Goal: Task Accomplishment & Management: Use online tool/utility

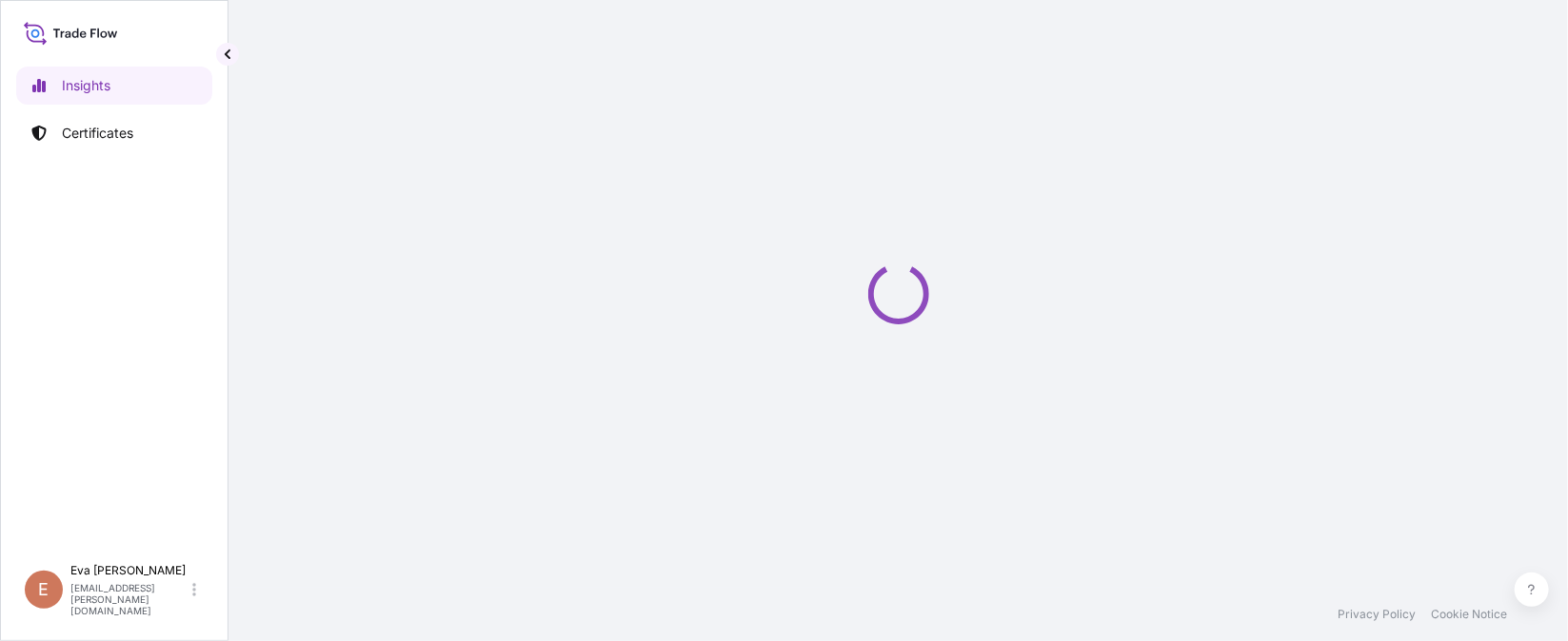
select select "2025"
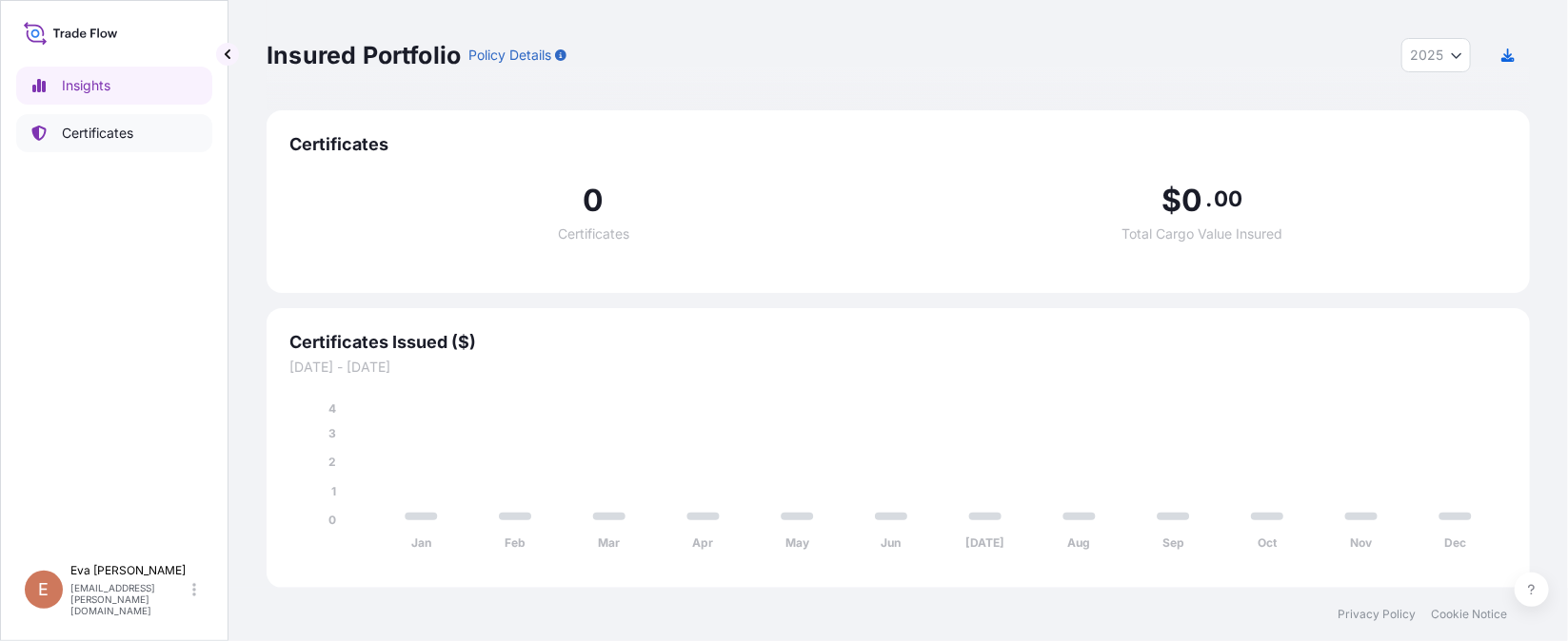
click at [122, 132] on p "Certificates" at bounding box center [97, 133] width 71 height 19
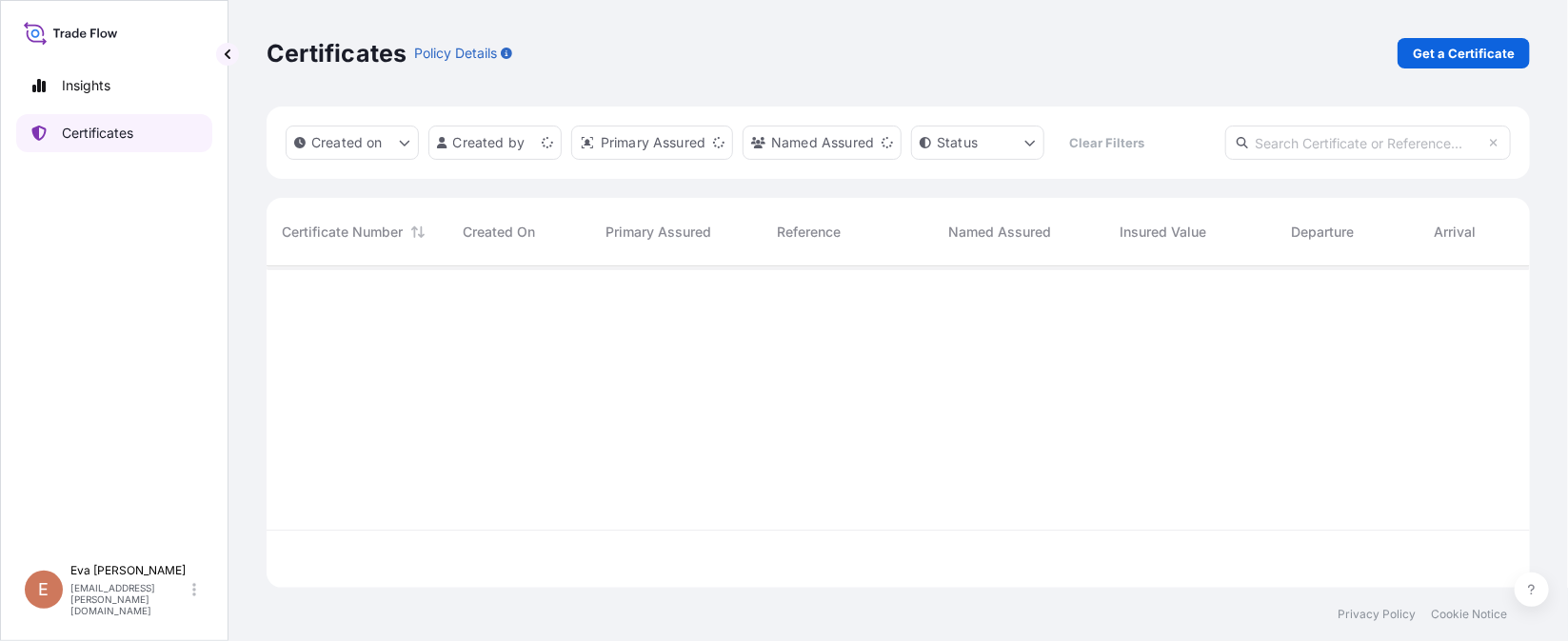
scroll to position [311, 1241]
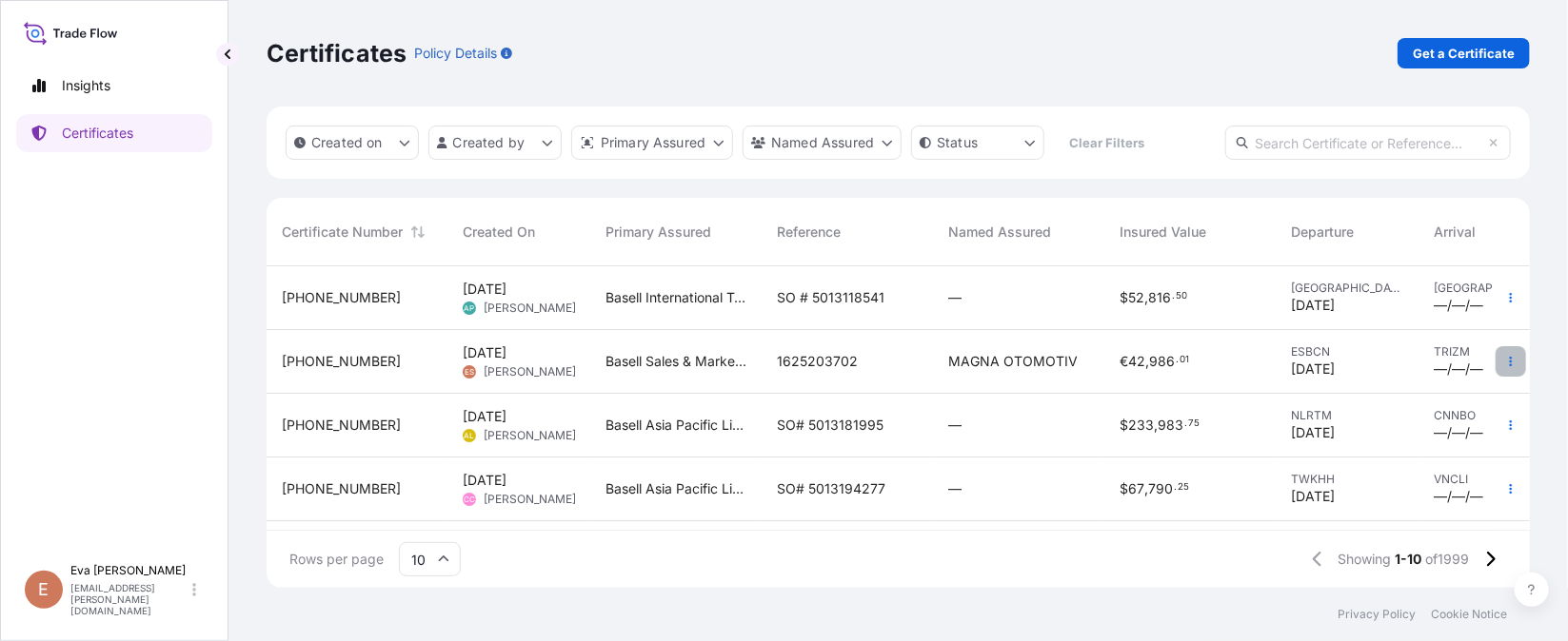
click at [1497, 355] on button "button" at bounding box center [1511, 361] width 31 height 31
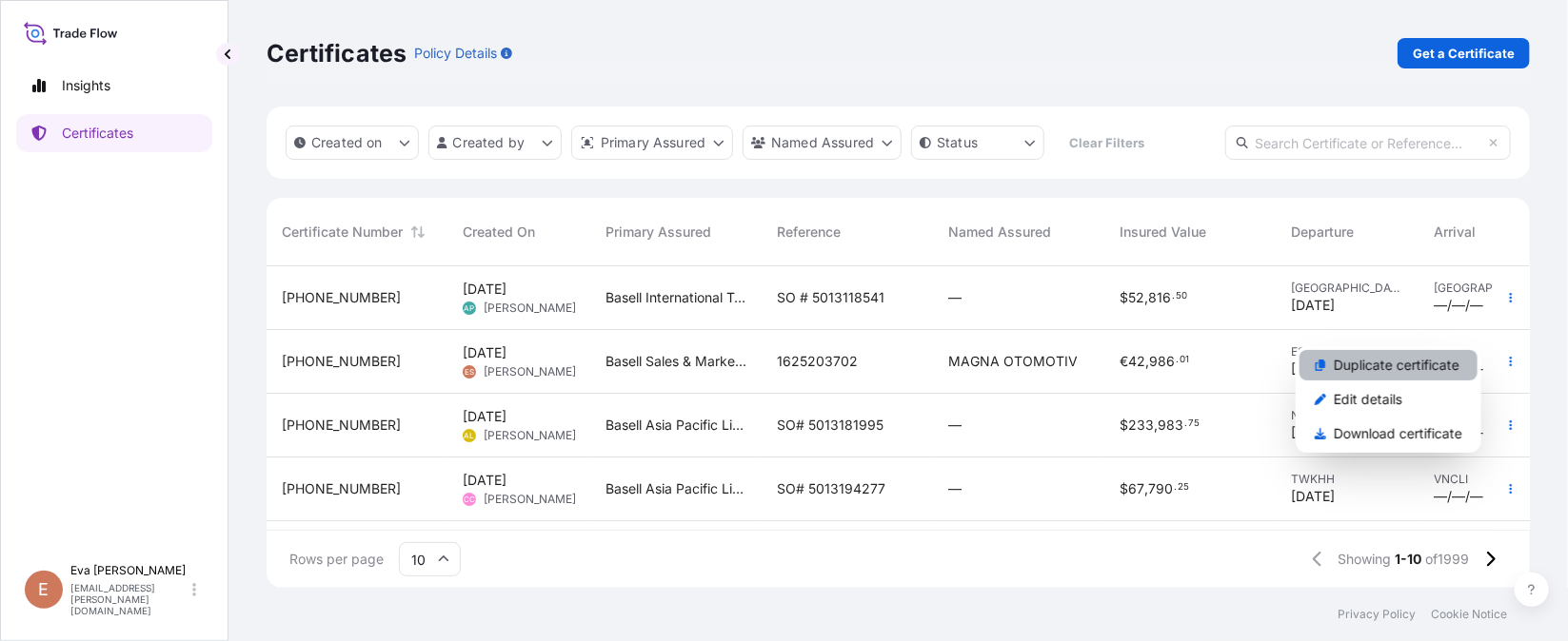
click at [1434, 368] on p "Duplicate certificate" at bounding box center [1397, 365] width 126 height 19
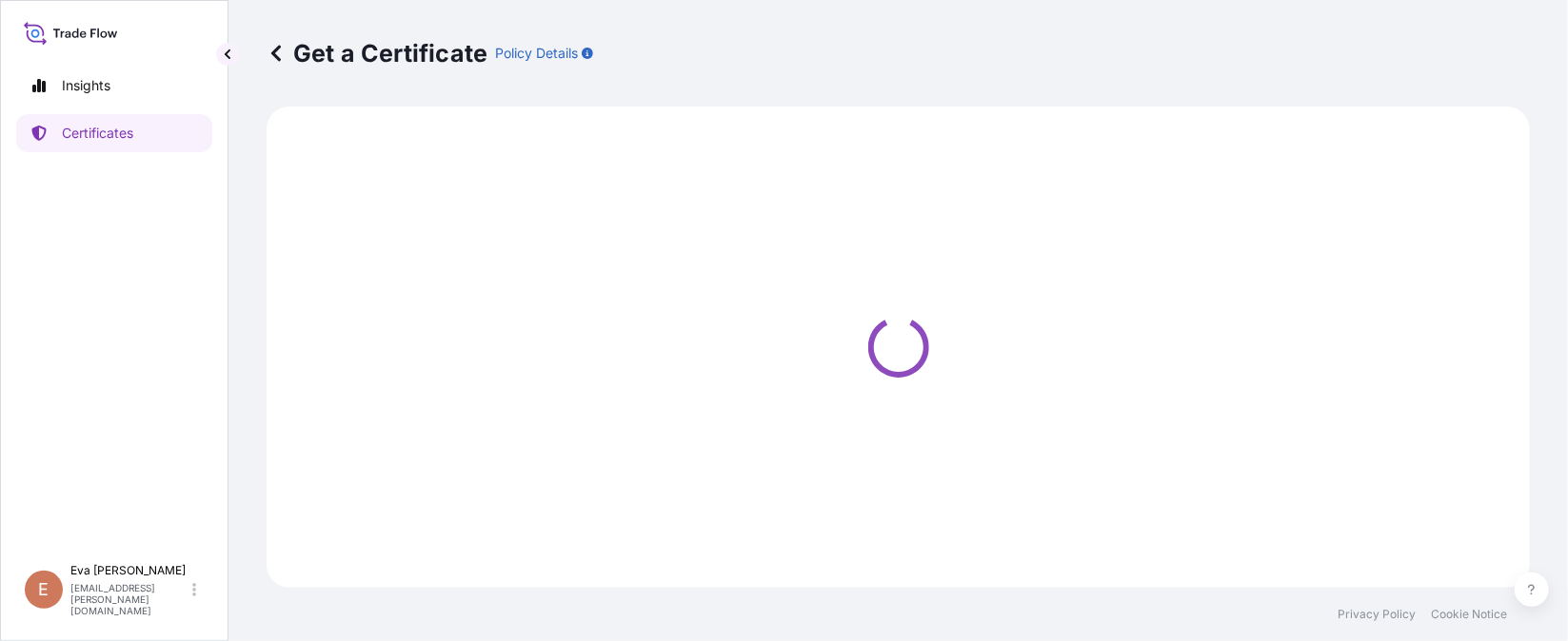
select select "Sea"
select select "Road / [GEOGRAPHIC_DATA]"
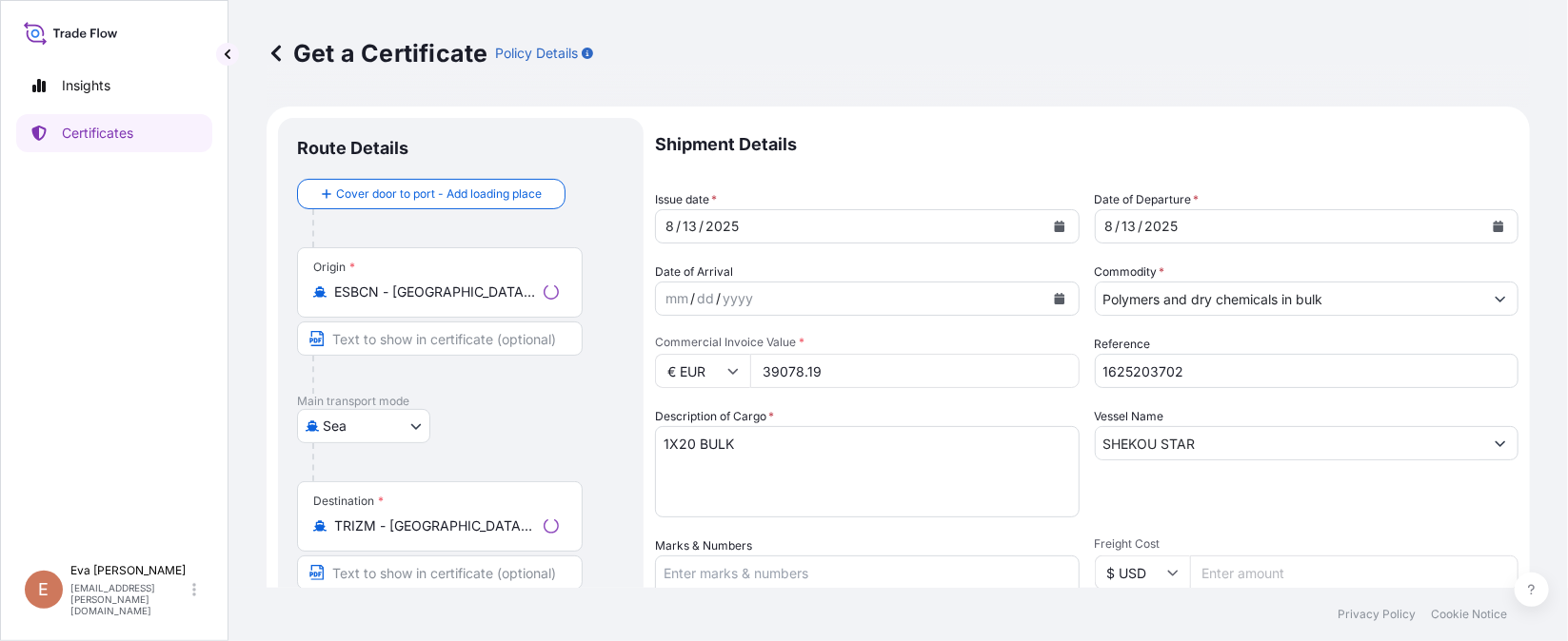
select select "32164"
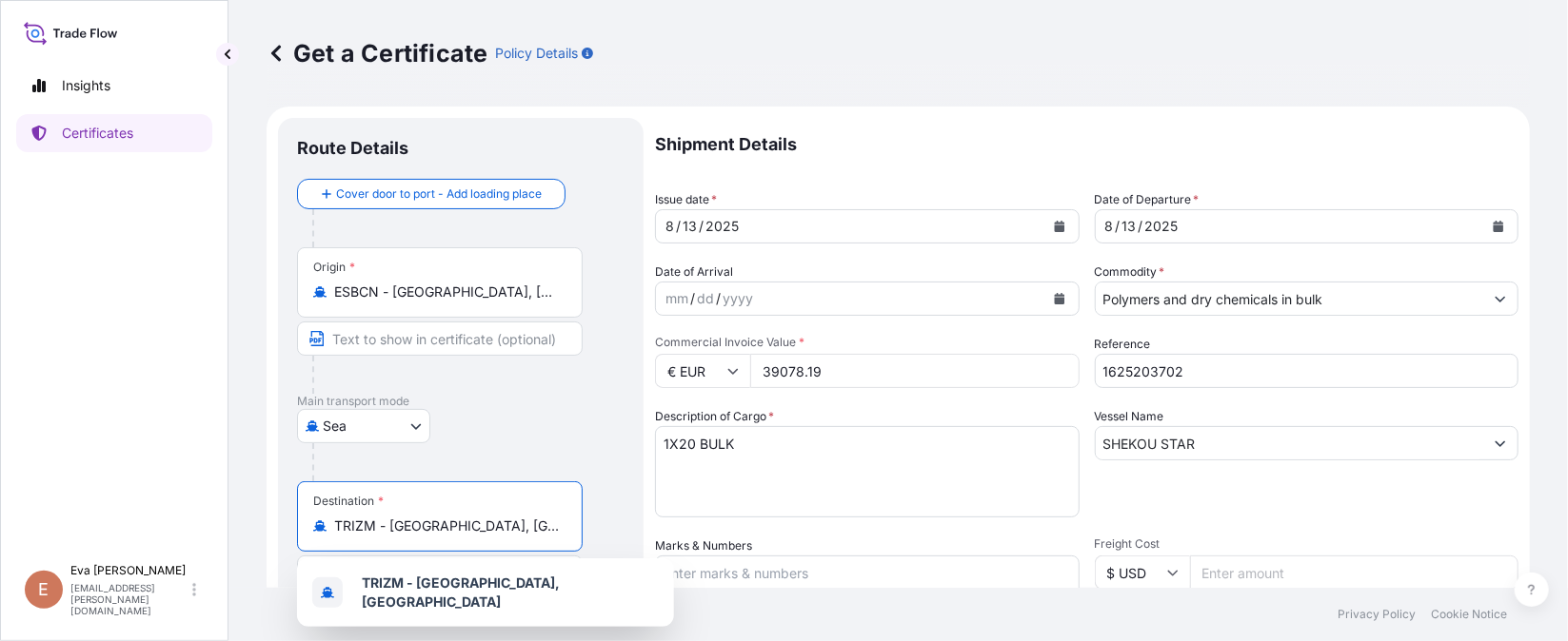
drag, startPoint x: 487, startPoint y: 522, endPoint x: 279, endPoint y: 513, distance: 208.2
click at [279, 513] on div "Route Details Cover door to port - Add loading place Place of loading Road / [G…" at bounding box center [461, 598] width 365 height 961
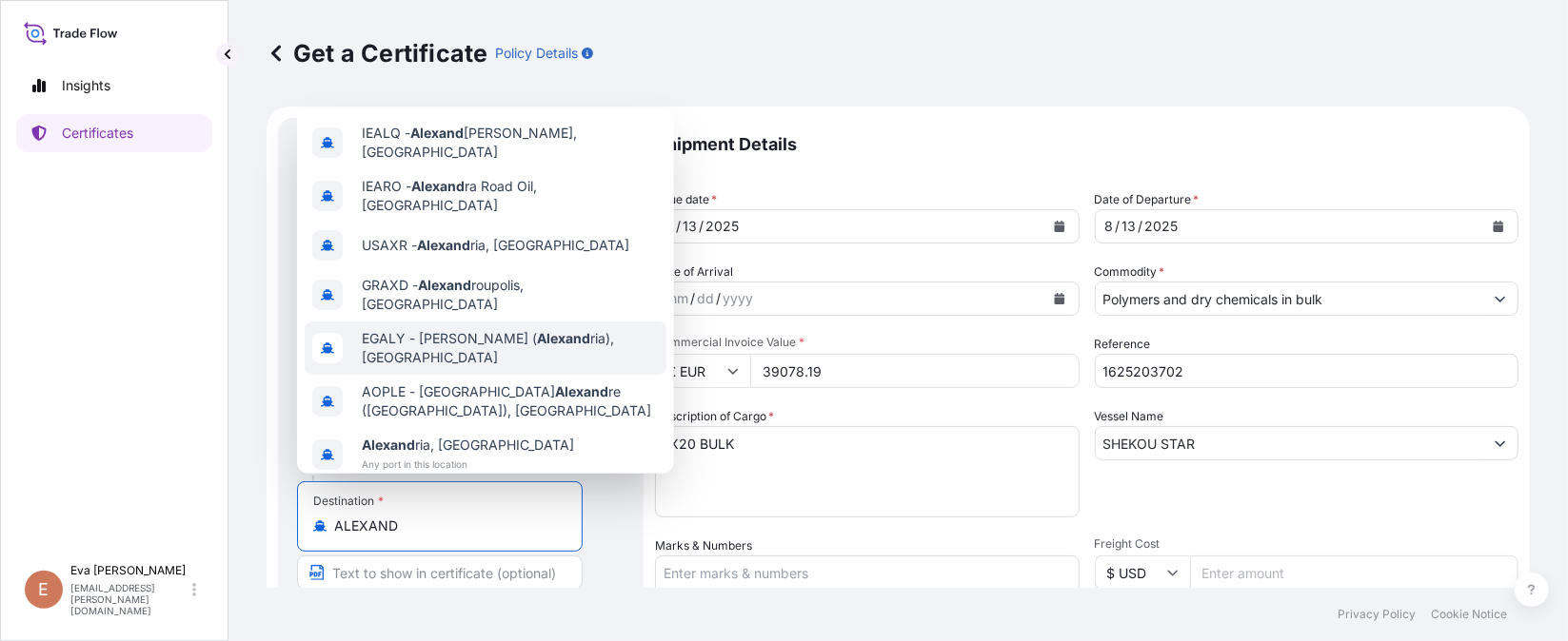
click at [459, 329] on span "EGALY - [PERSON_NAME] ( [PERSON_NAME]), [GEOGRAPHIC_DATA]" at bounding box center [509, 348] width 297 height 38
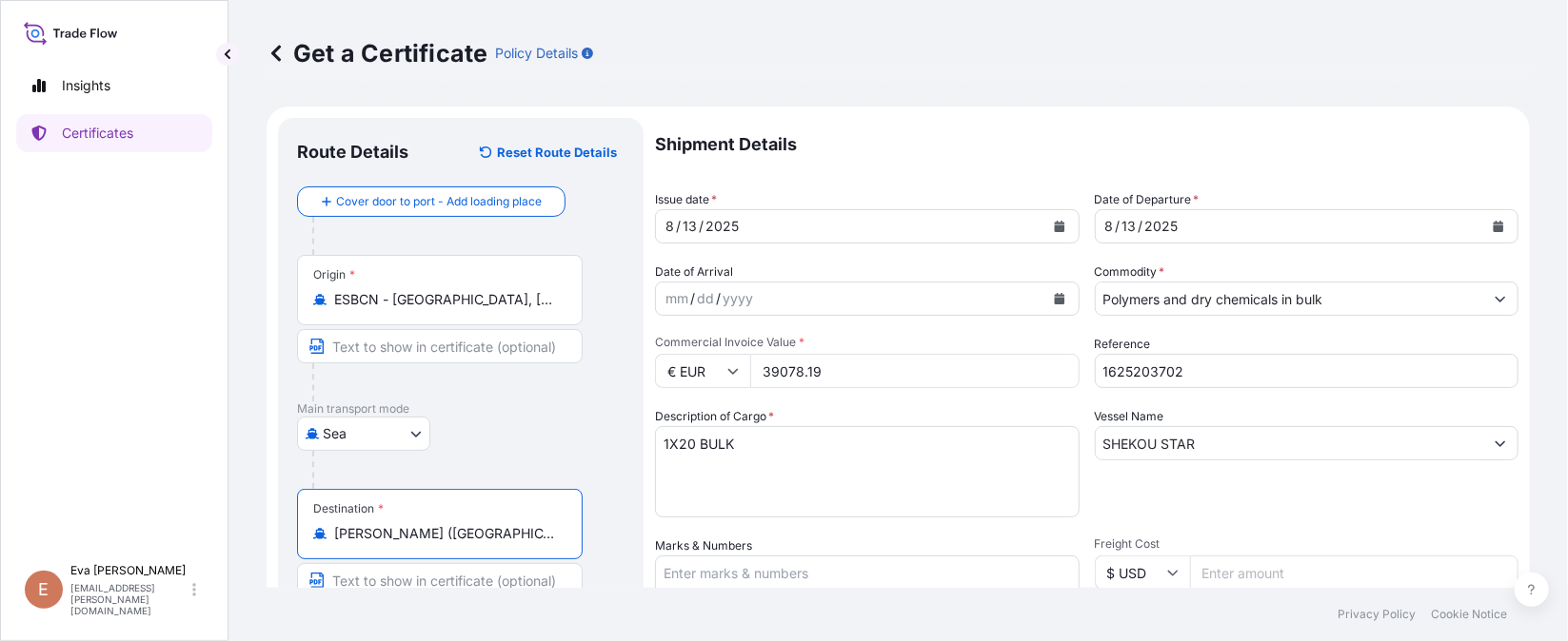
type input "[PERSON_NAME] ([GEOGRAPHIC_DATA]), [GEOGRAPHIC_DATA]"
click at [1060, 216] on button "Calendar" at bounding box center [1060, 226] width 31 height 31
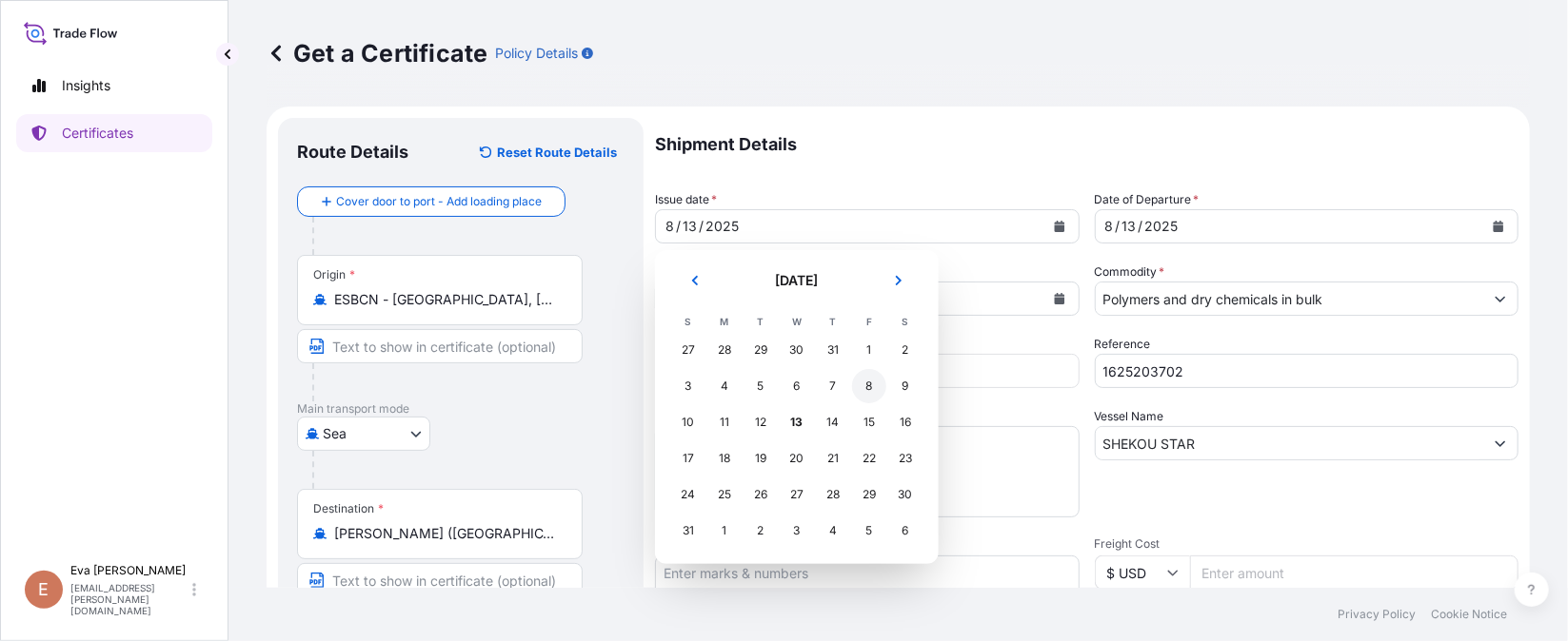
click at [867, 389] on div "8" at bounding box center [869, 386] width 35 height 35
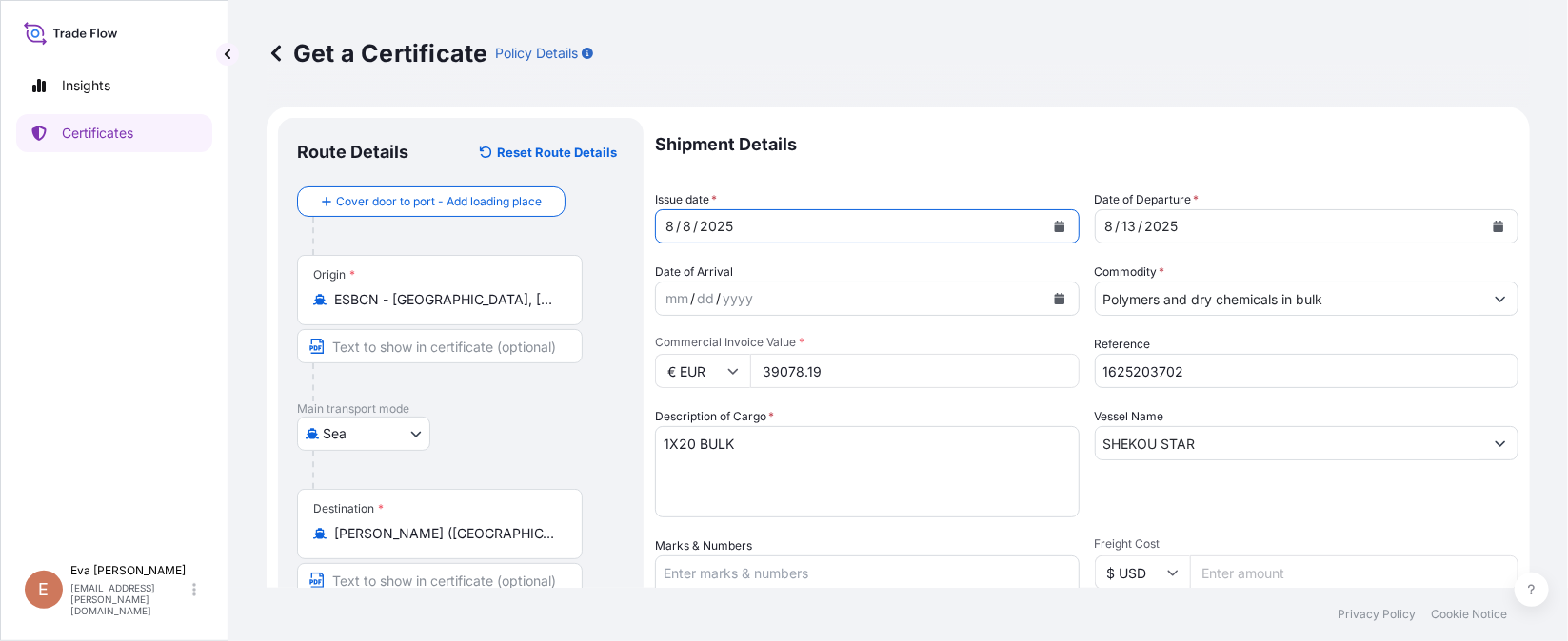
click at [1495, 224] on icon "Calendar" at bounding box center [1499, 226] width 11 height 12
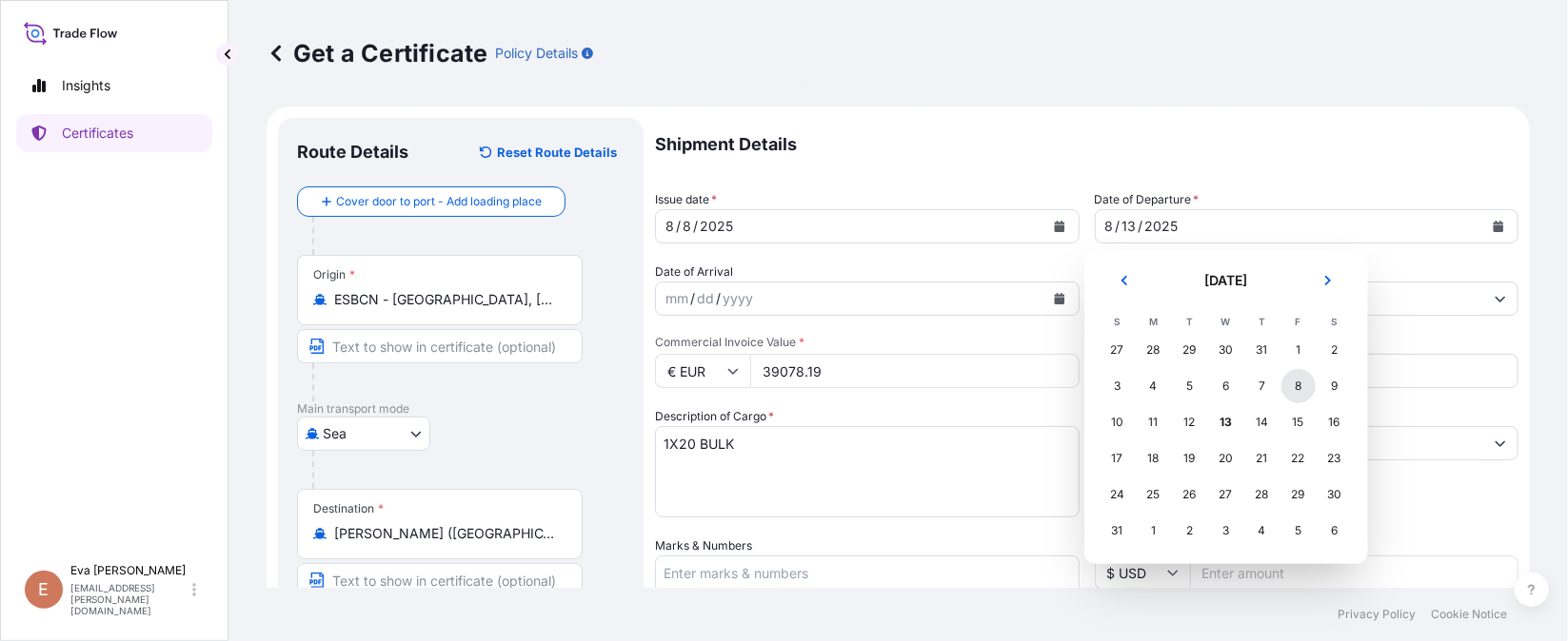
click at [1296, 382] on div "8" at bounding box center [1299, 386] width 35 height 35
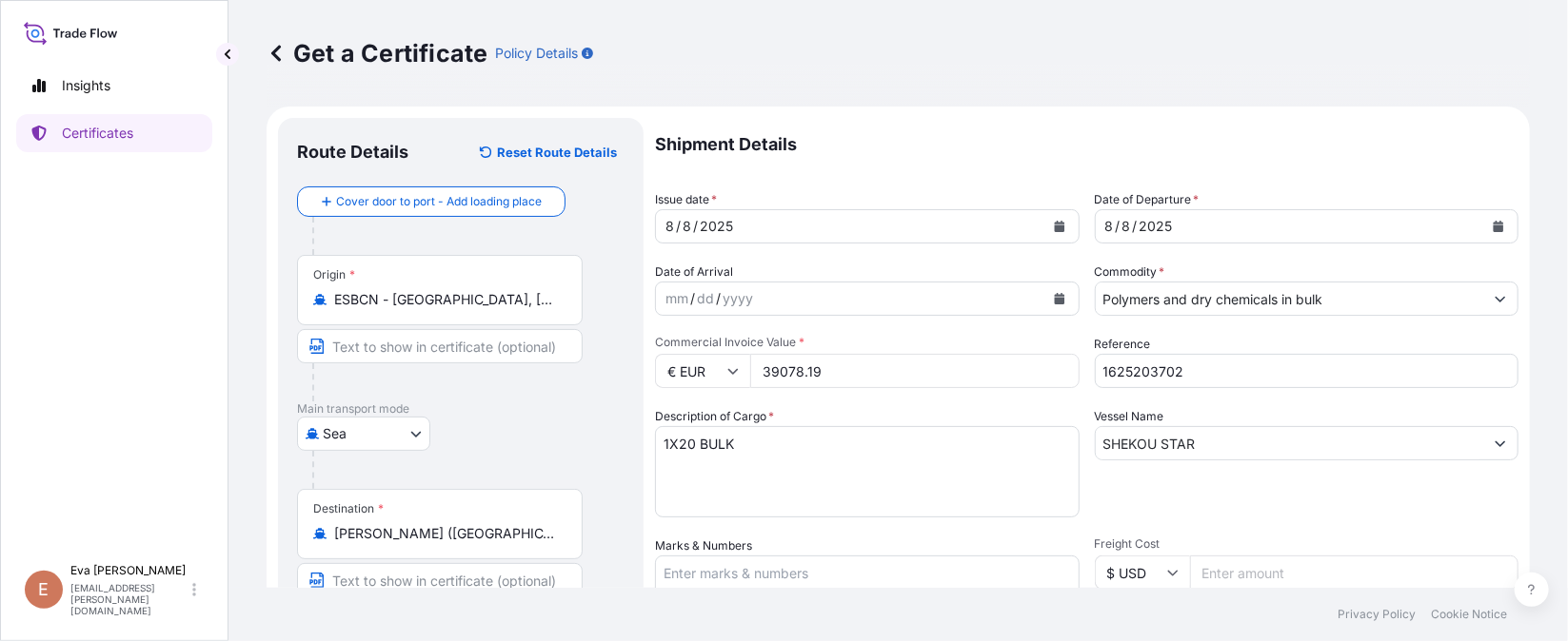
drag, startPoint x: 859, startPoint y: 367, endPoint x: 713, endPoint y: 372, distance: 146.1
click at [714, 372] on div "€ EUR 39078.19" at bounding box center [868, 371] width 425 height 35
type input "122512.50"
click at [1183, 366] on input "1625203702" at bounding box center [1308, 371] width 425 height 35
type input "1625205666"
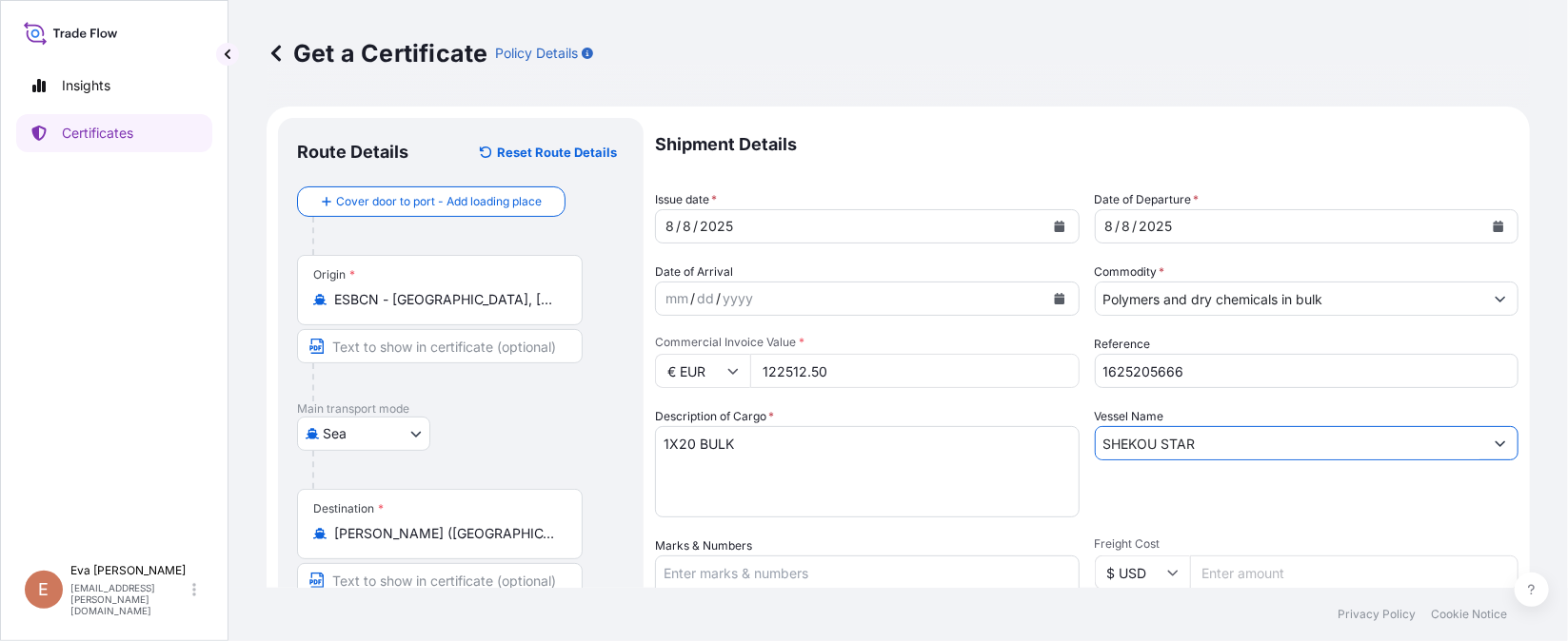
click at [1255, 447] on input "SHEKOU STAR" at bounding box center [1290, 444] width 388 height 35
drag, startPoint x: 1255, startPoint y: 447, endPoint x: 1054, endPoint y: 435, distance: 201.4
click at [1054, 435] on div "Shipment Details Issue date * [DATE] Date of Departure * [DATE] Date of Arrival…" at bounding box center [1087, 572] width 864 height 907
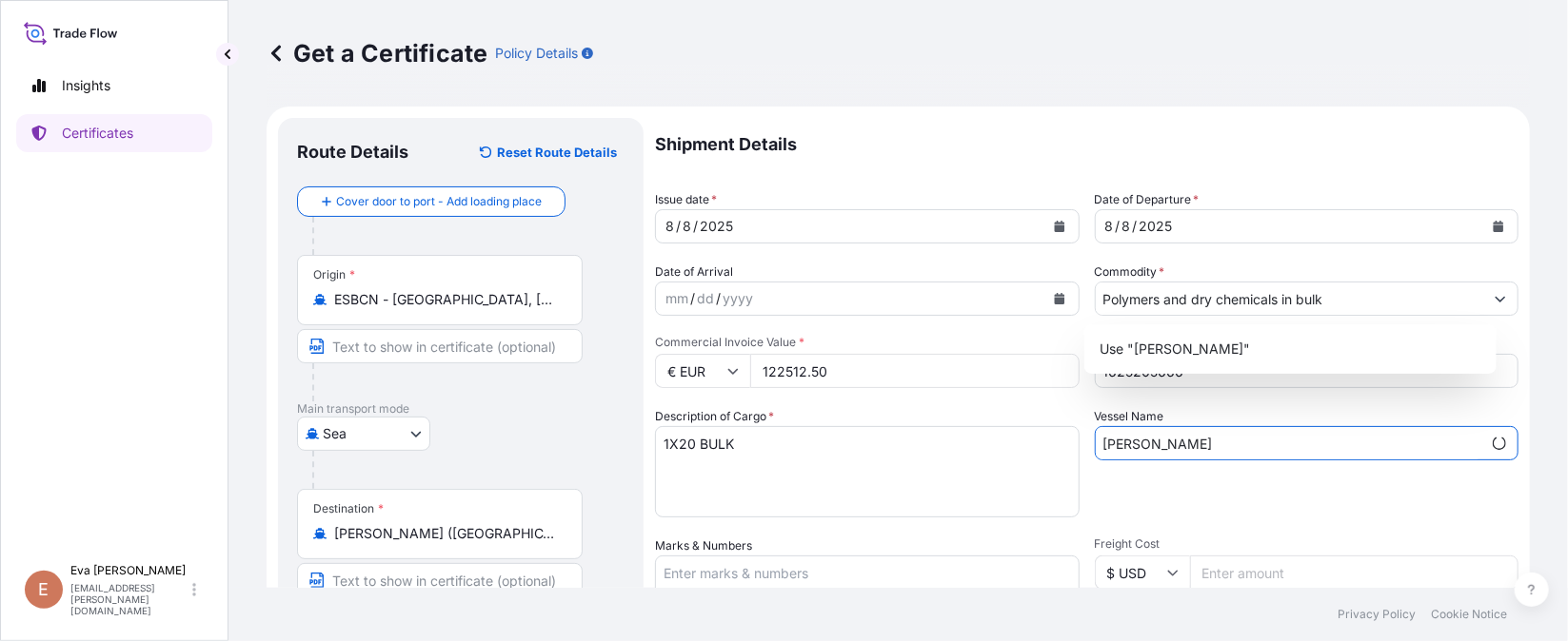
scroll to position [142, 0]
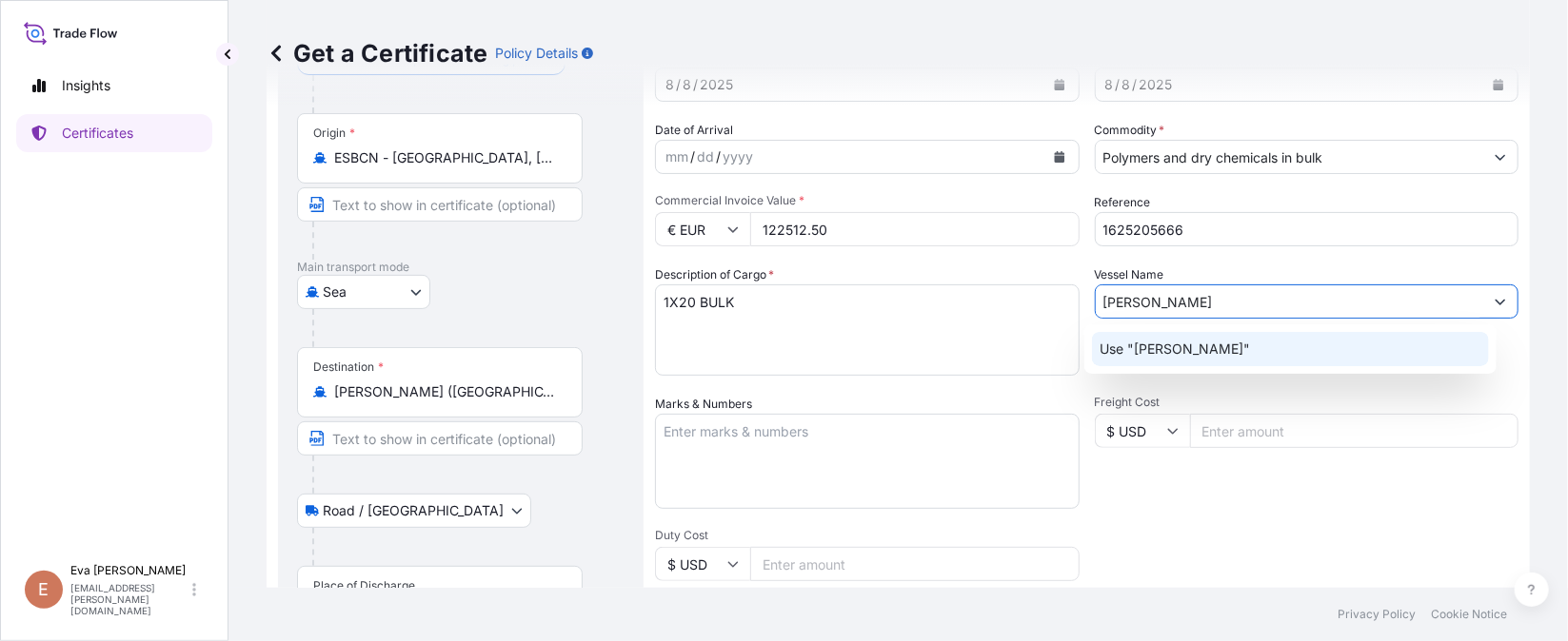
click at [1235, 343] on p "Use "[PERSON_NAME]"" at bounding box center [1176, 348] width 151 height 19
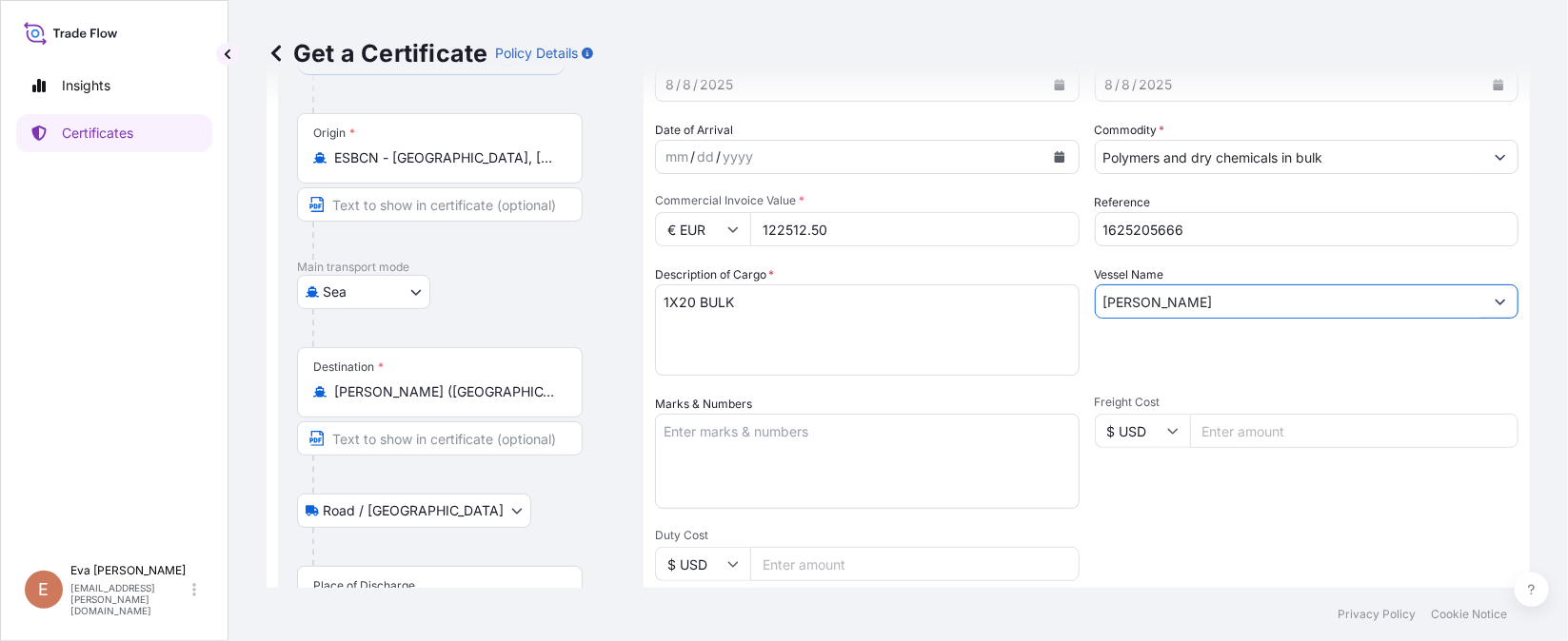
scroll to position [285, 0]
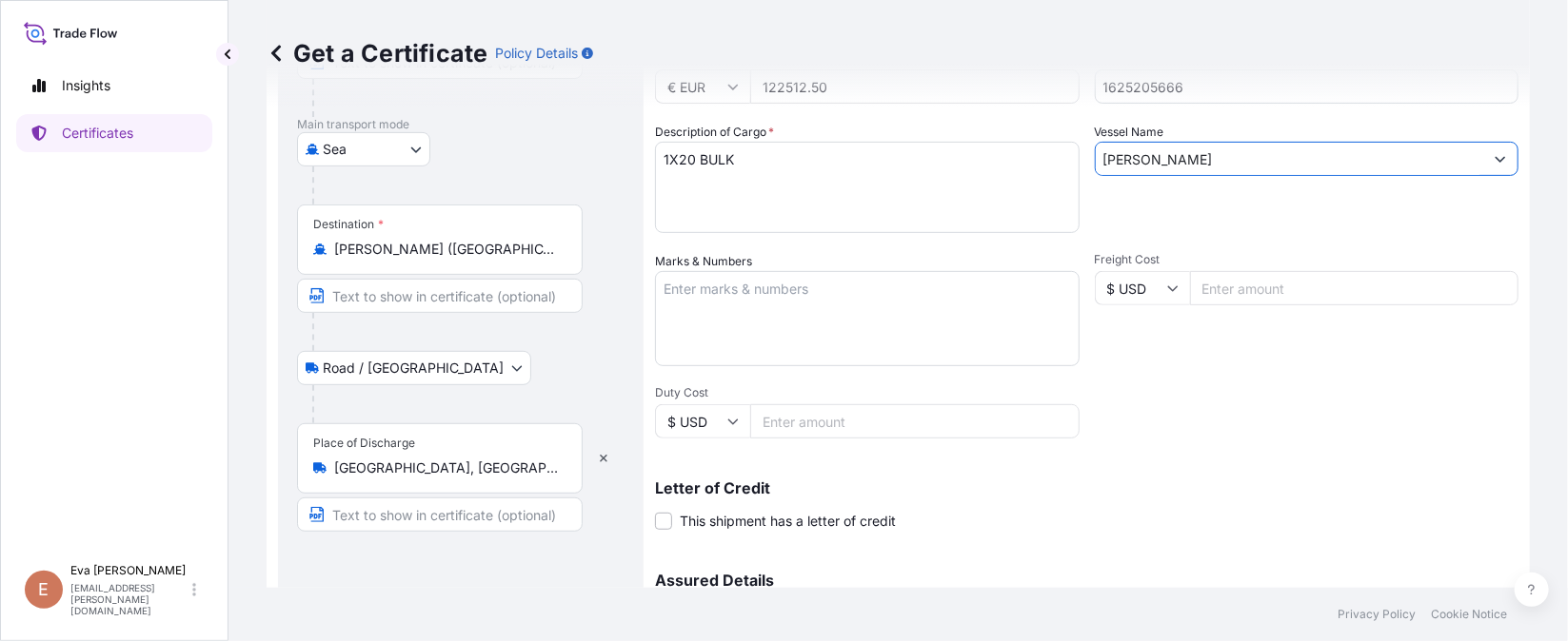
type input "[PERSON_NAME]"
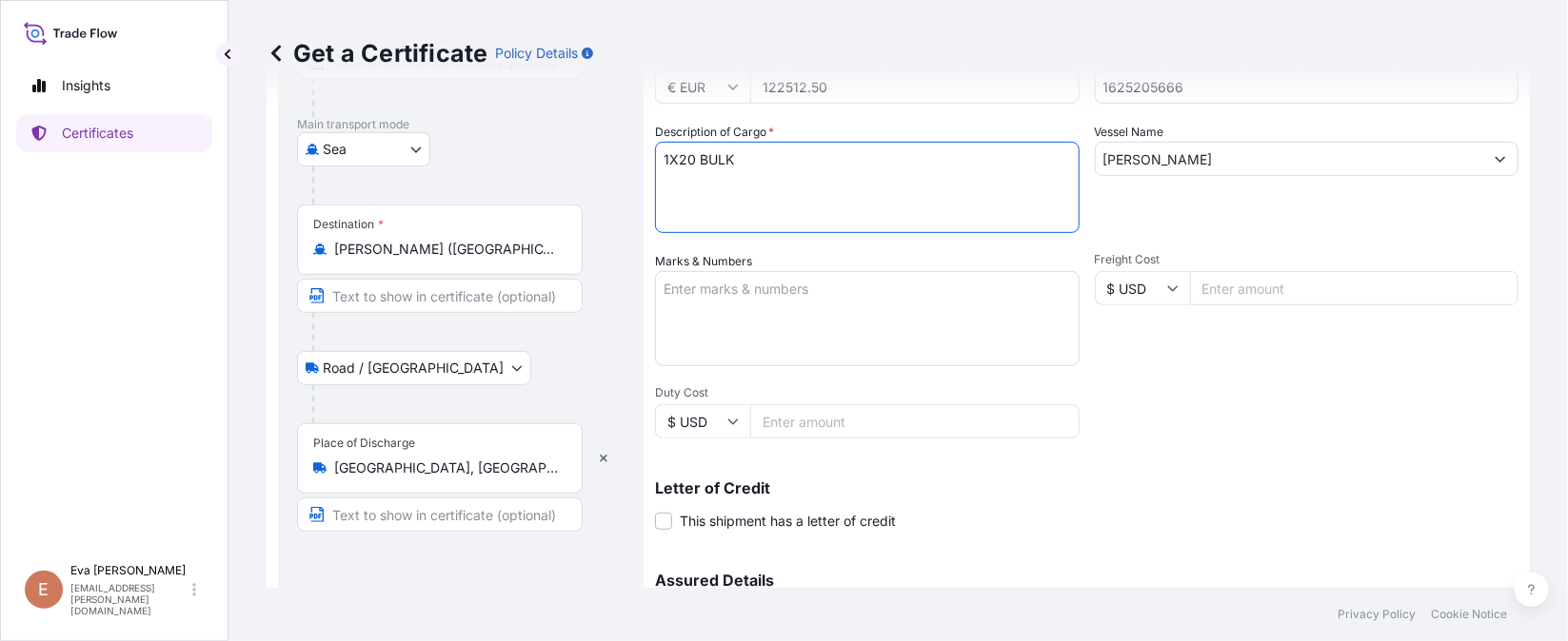
drag, startPoint x: 741, startPoint y: 155, endPoint x: 476, endPoint y: 161, distance: 265.1
click at [481, 159] on form "Route Details Reset Route Details Cover door to port - Add loading place Place …" at bounding box center [899, 314] width 1264 height 983
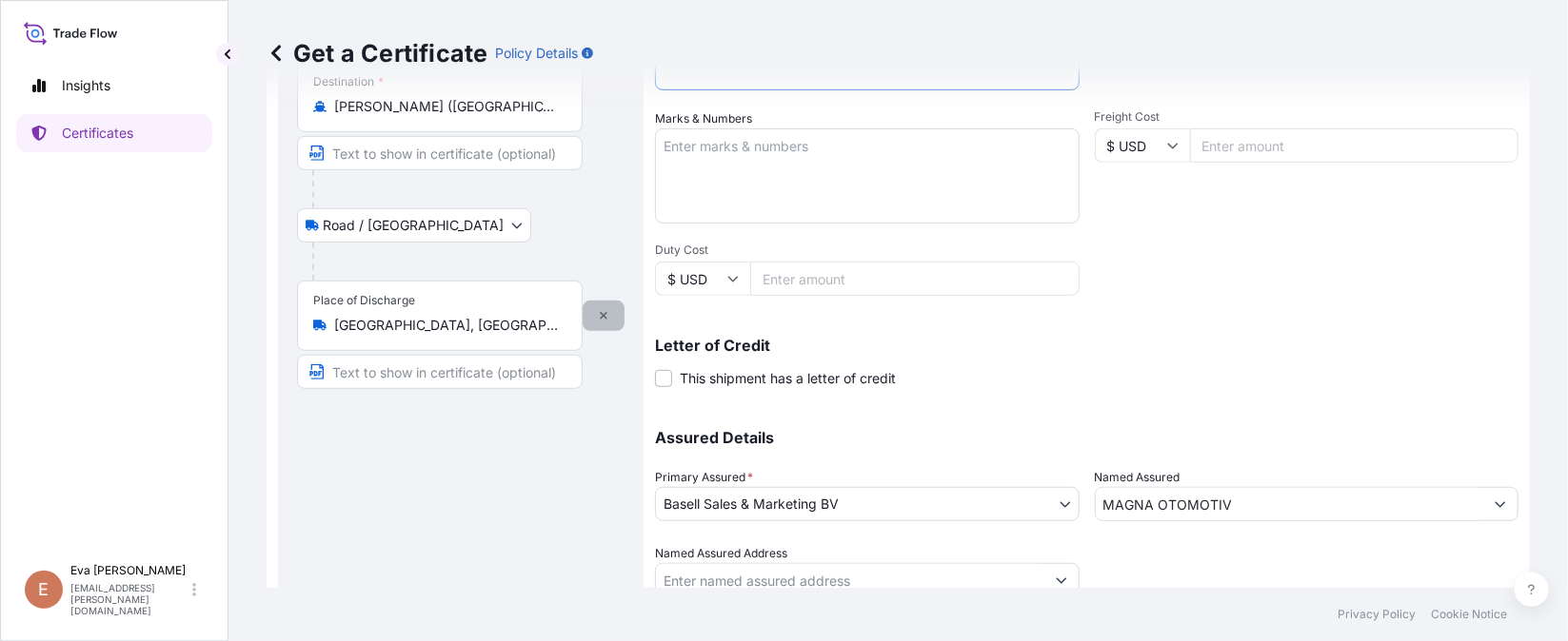
type textarea "3x40'"
click at [607, 314] on icon "button" at bounding box center [604, 317] width 12 height 12
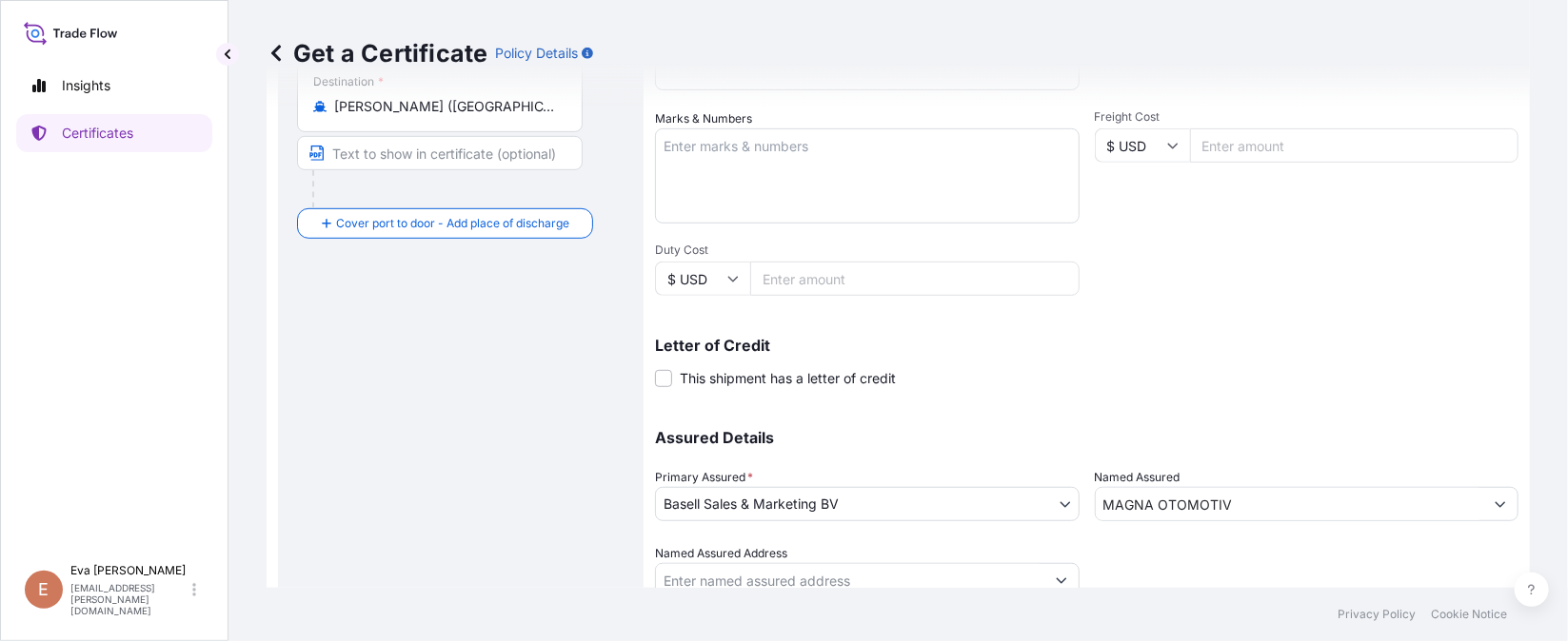
scroll to position [501, 0]
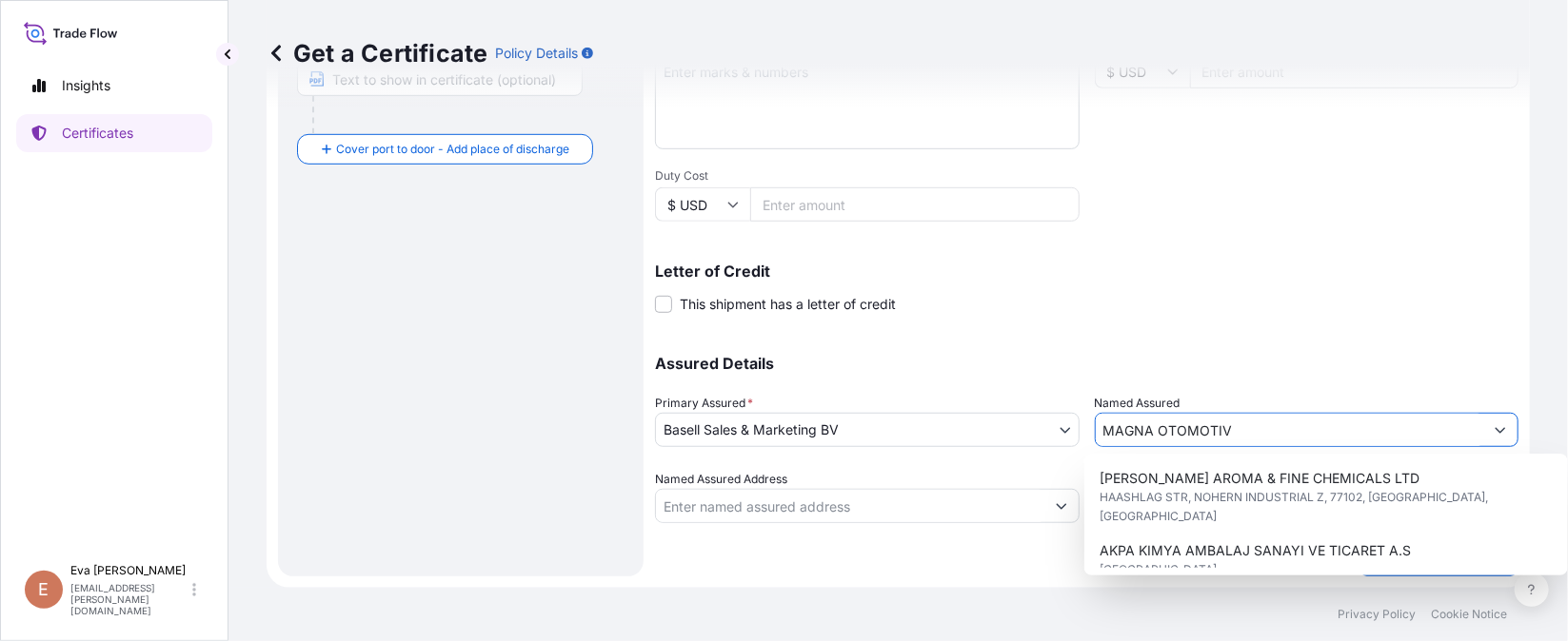
drag, startPoint x: 1285, startPoint y: 434, endPoint x: 990, endPoint y: 418, distance: 295.4
click at [989, 422] on div "Assured Details Primary Assured * Basell Sales & Marketing BV Basell Poliolefin…" at bounding box center [1087, 429] width 864 height 191
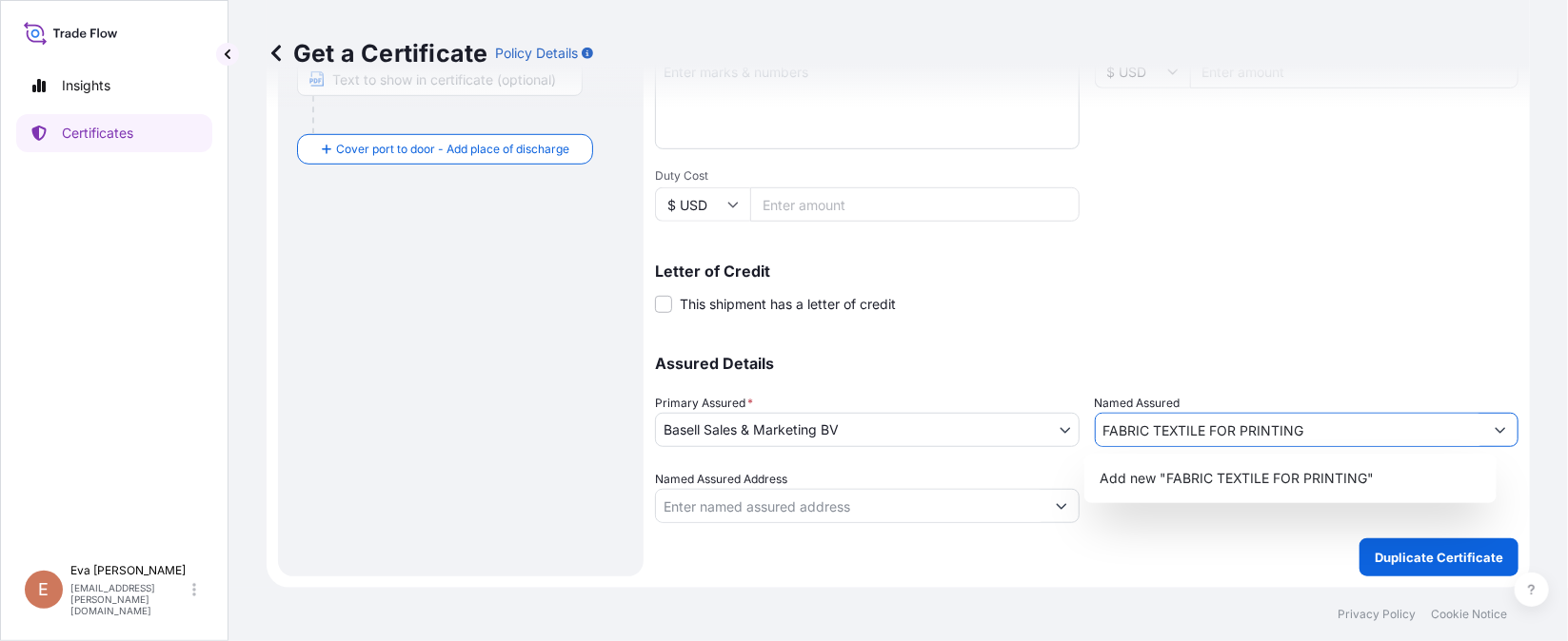
click at [1450, 334] on div "Assured Details Primary Assured * Basell Sales & Marketing BV Basell Poliolefin…" at bounding box center [1087, 429] width 864 height 191
click at [1365, 426] on input "FABRIC TEXTILE FOR PRINTING" at bounding box center [1290, 430] width 388 height 35
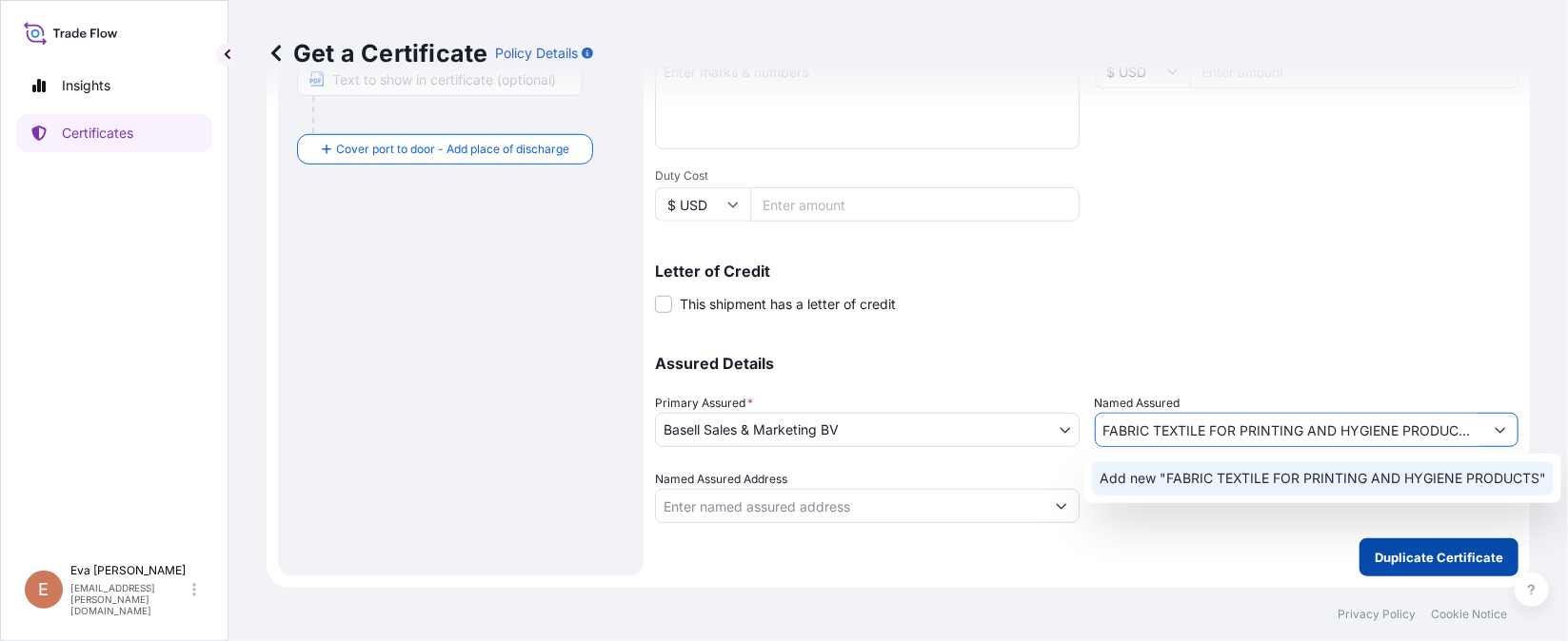
type input "FABRIC TEXTILE FOR PRINTING AND HYGIENE PRODUCTS"
click at [1416, 551] on p "Duplicate Certificate" at bounding box center [1439, 557] width 128 height 19
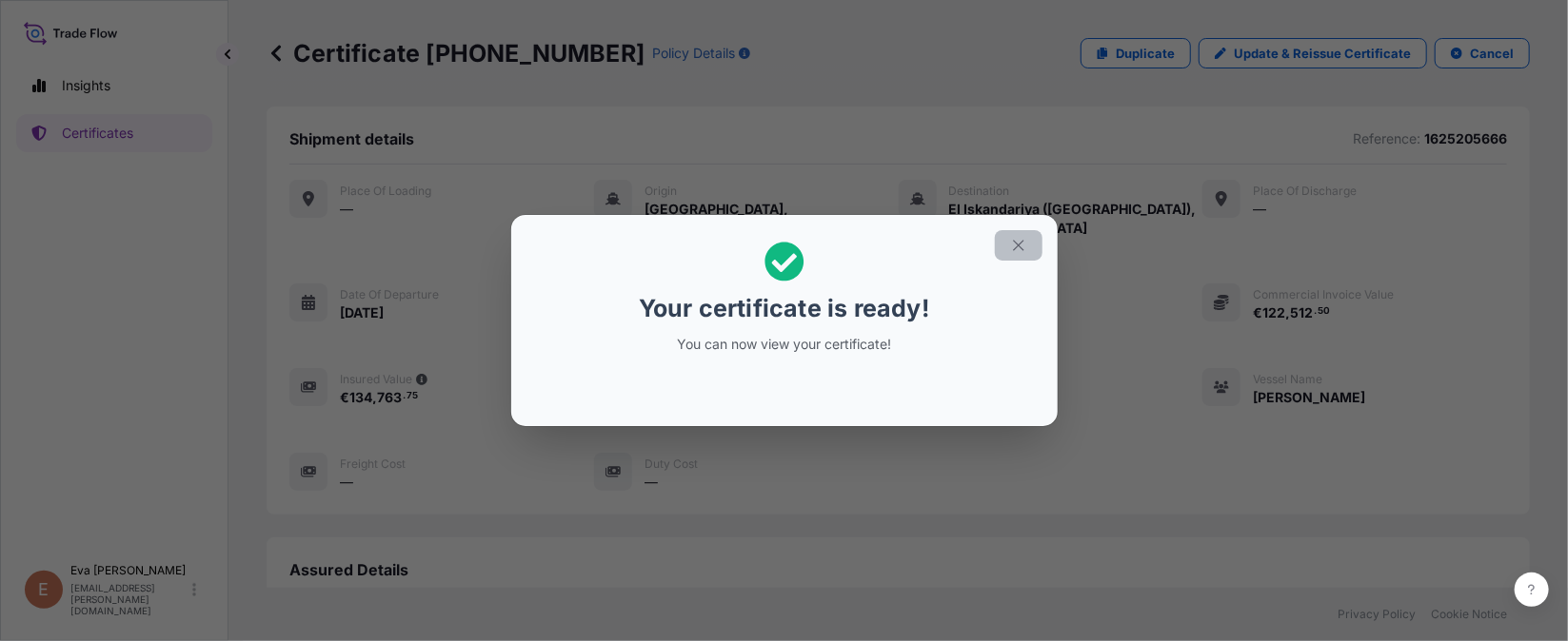
click at [1019, 246] on icon "button" at bounding box center [1018, 245] width 17 height 17
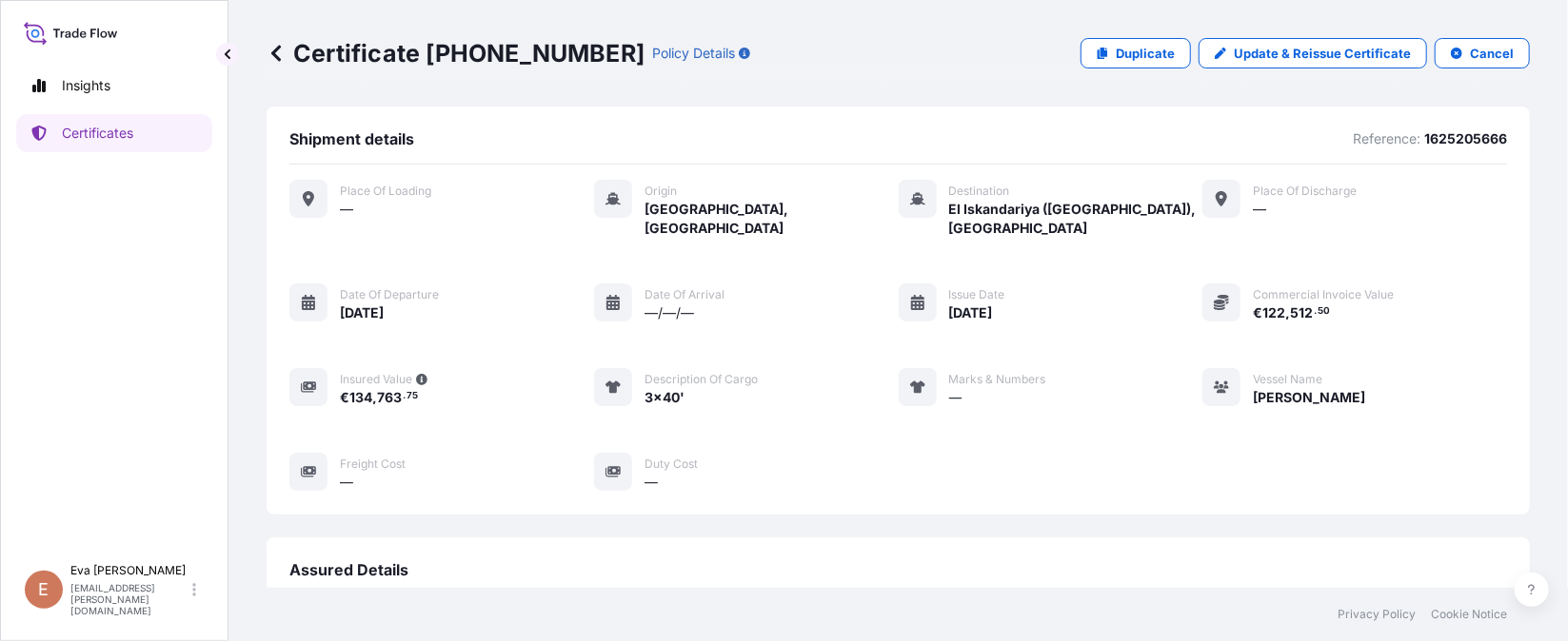
scroll to position [494, 0]
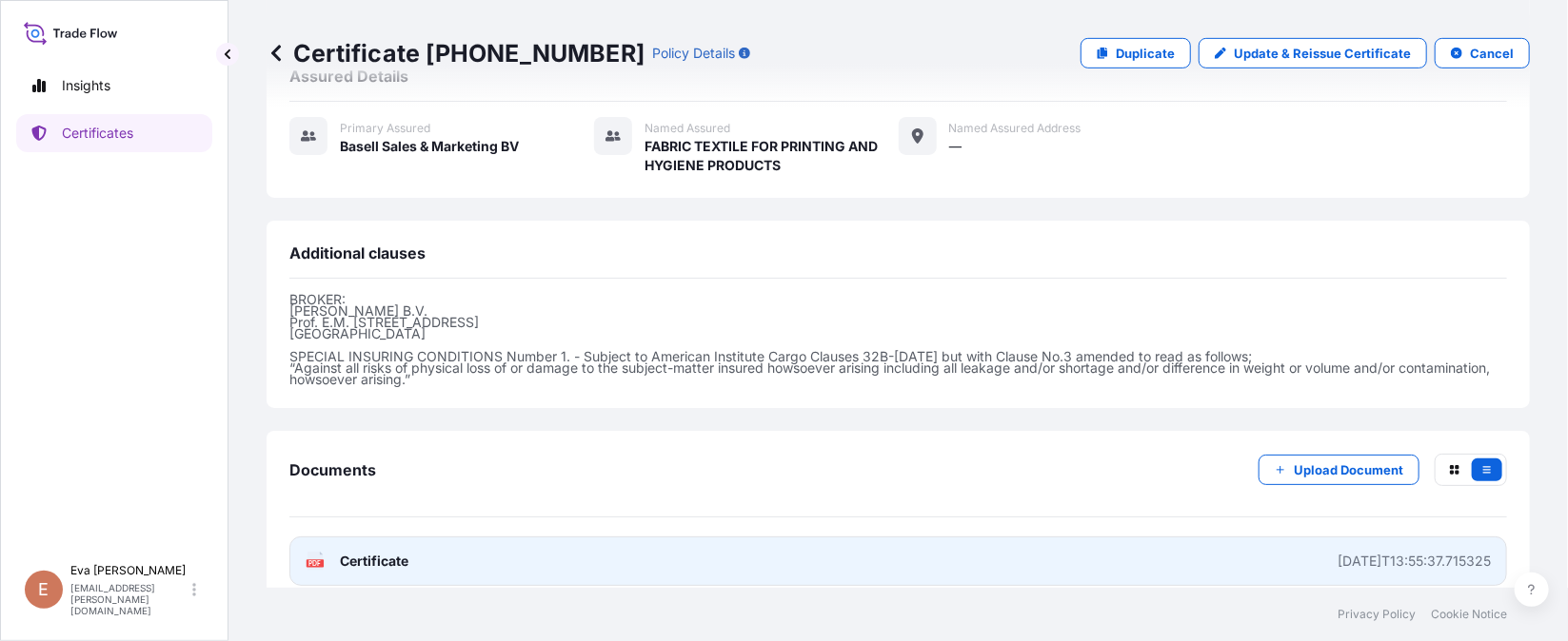
click at [321, 552] on icon at bounding box center [316, 561] width 16 height 19
